Goal: Use online tool/utility: Utilize a website feature to perform a specific function

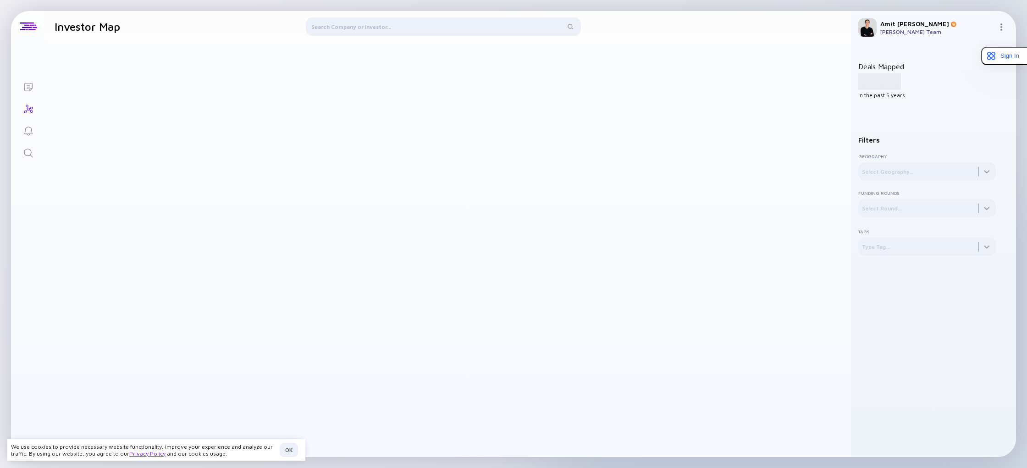
click at [27, 86] on icon "Lists" at bounding box center [28, 87] width 11 height 11
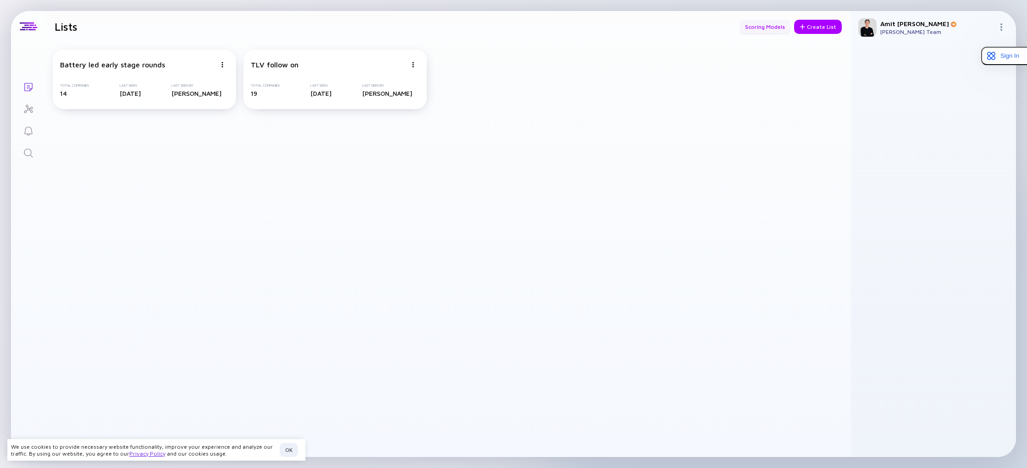
click at [758, 26] on div "Scoring Models" at bounding box center [765, 27] width 51 height 14
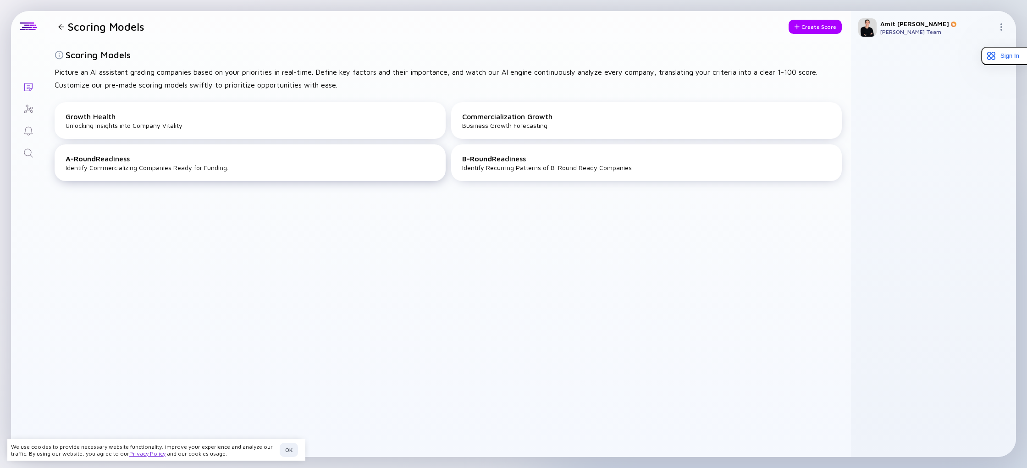
click at [152, 168] on div "A-Round Readiness Identify Commercializing Companies Ready for Funding." at bounding box center [250, 162] width 391 height 37
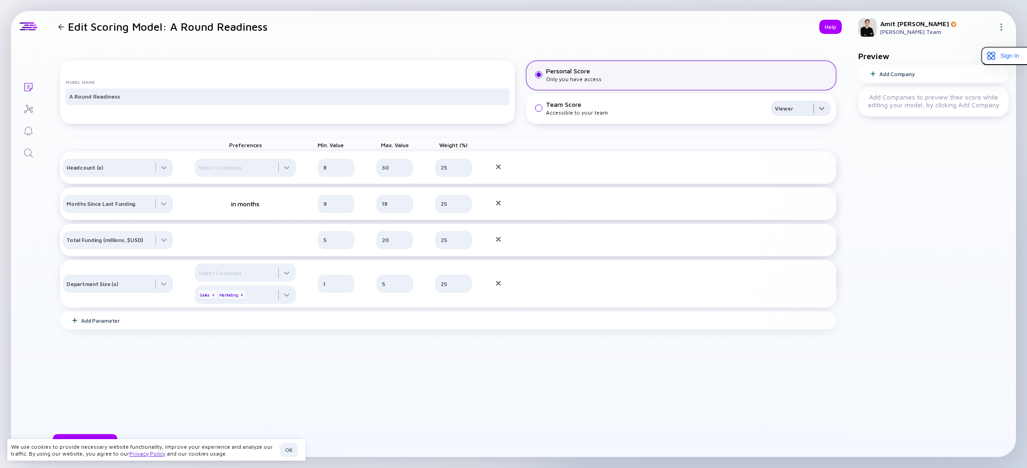
click at [771, 117] on div at bounding box center [801, 110] width 60 height 18
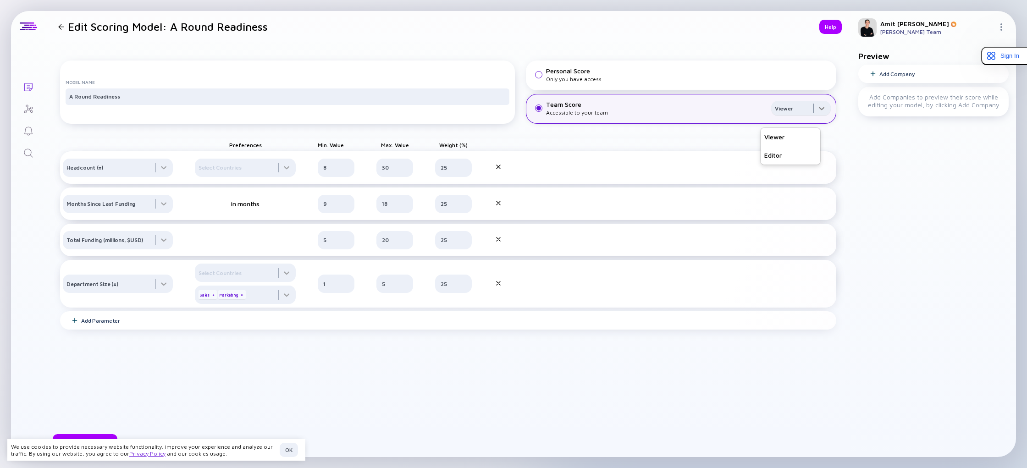
click at [771, 117] on div at bounding box center [801, 110] width 60 height 18
click at [227, 177] on div at bounding box center [245, 168] width 101 height 18
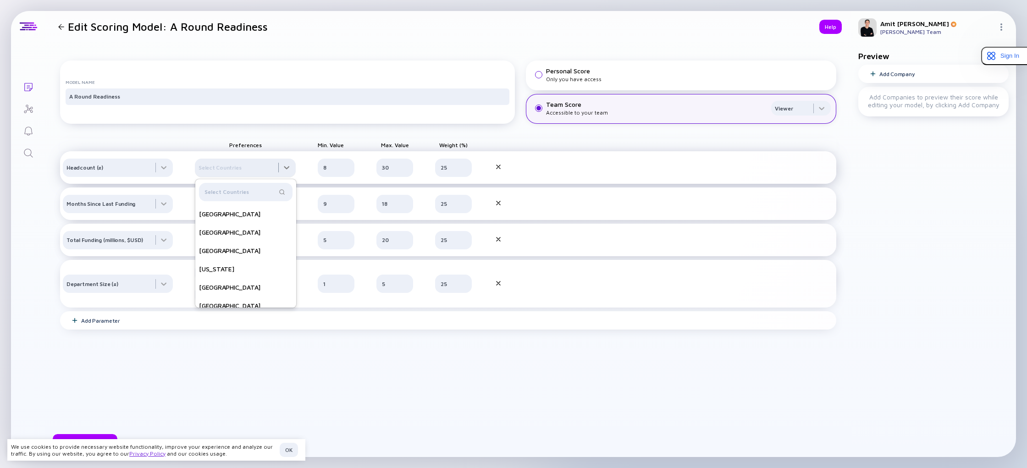
click at [249, 175] on div at bounding box center [245, 168] width 101 height 18
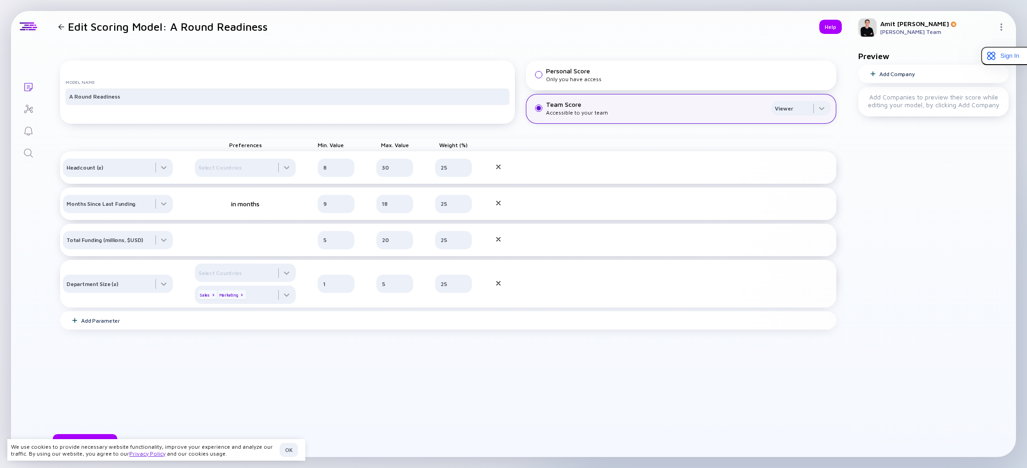
click at [583, 83] on div "Only you have access" at bounding box center [688, 79] width 285 height 7
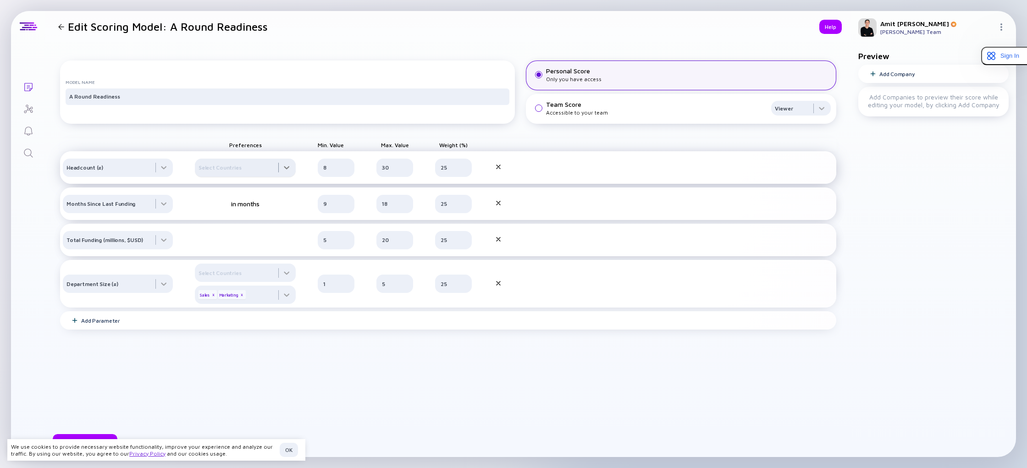
click at [239, 175] on div at bounding box center [245, 168] width 101 height 18
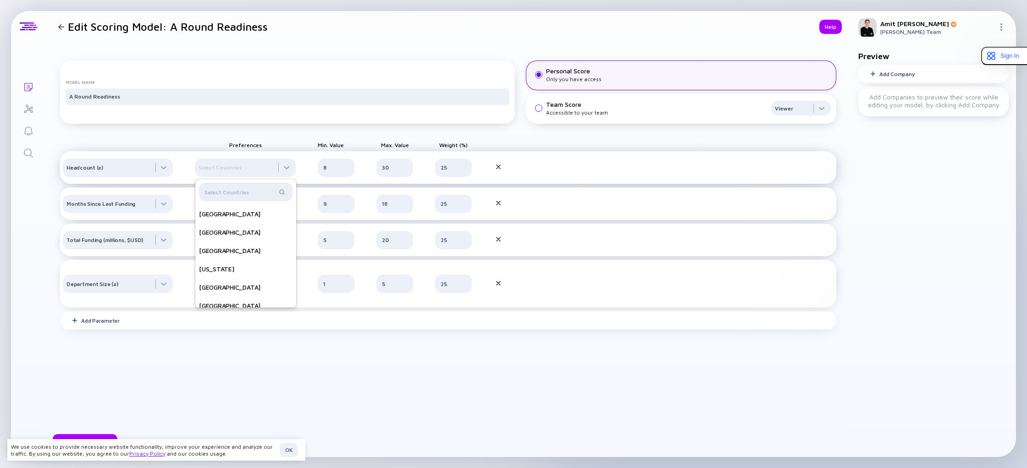
click at [243, 197] on input "text" at bounding box center [240, 192] width 72 height 9
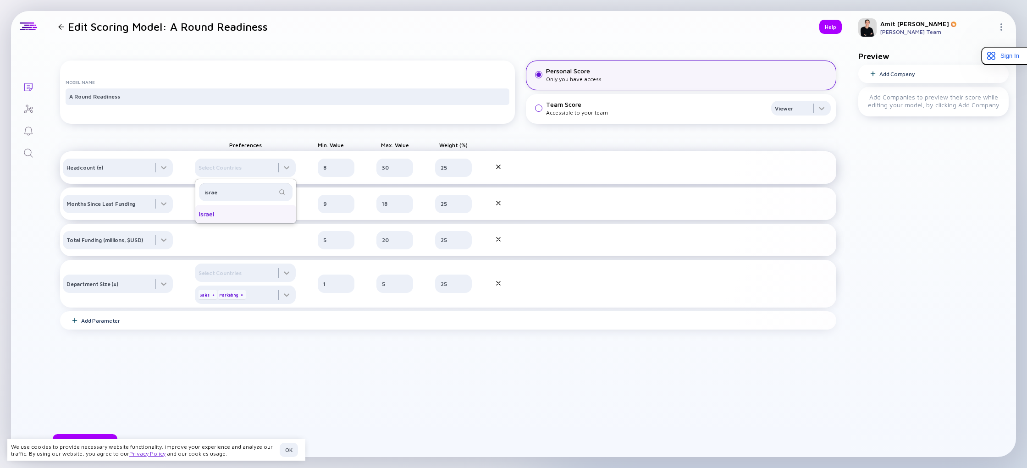
type input "israe"
click at [226, 221] on div "Israel" at bounding box center [245, 214] width 101 height 18
click at [531, 151] on div "Preferences Min. Value Max. Value Weight (%)" at bounding box center [448, 144] width 776 height 13
click at [90, 324] on div "Add Parameter" at bounding box center [100, 320] width 39 height 7
